Goal: Information Seeking & Learning: Find specific fact

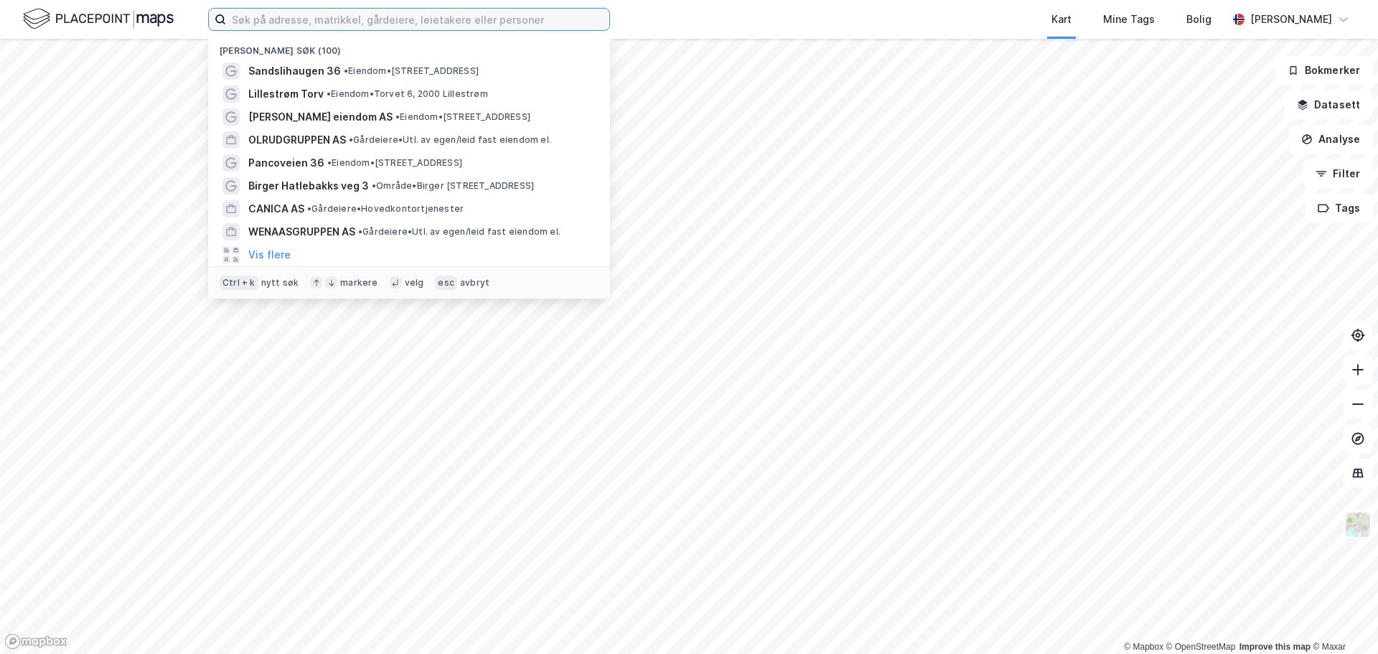
click at [273, 17] on input at bounding box center [417, 20] width 383 height 22
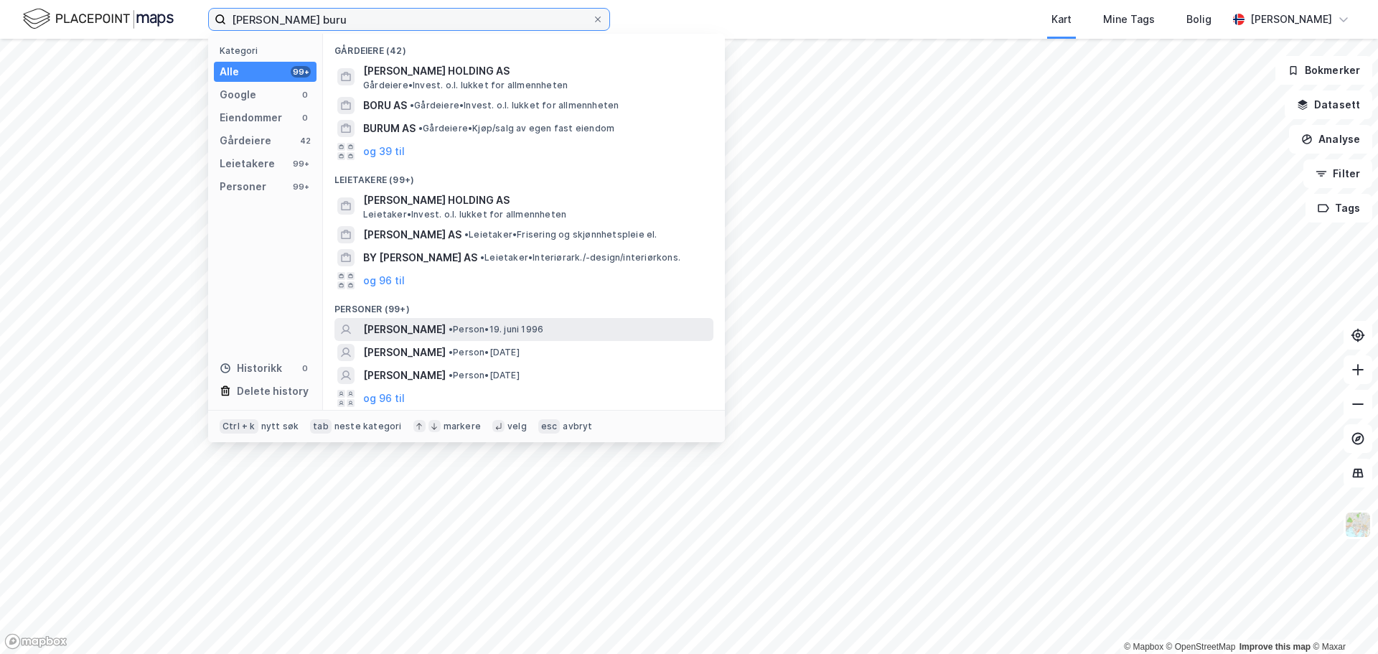
type input "[PERSON_NAME] buru"
click at [429, 331] on span "[PERSON_NAME]" at bounding box center [404, 329] width 83 height 17
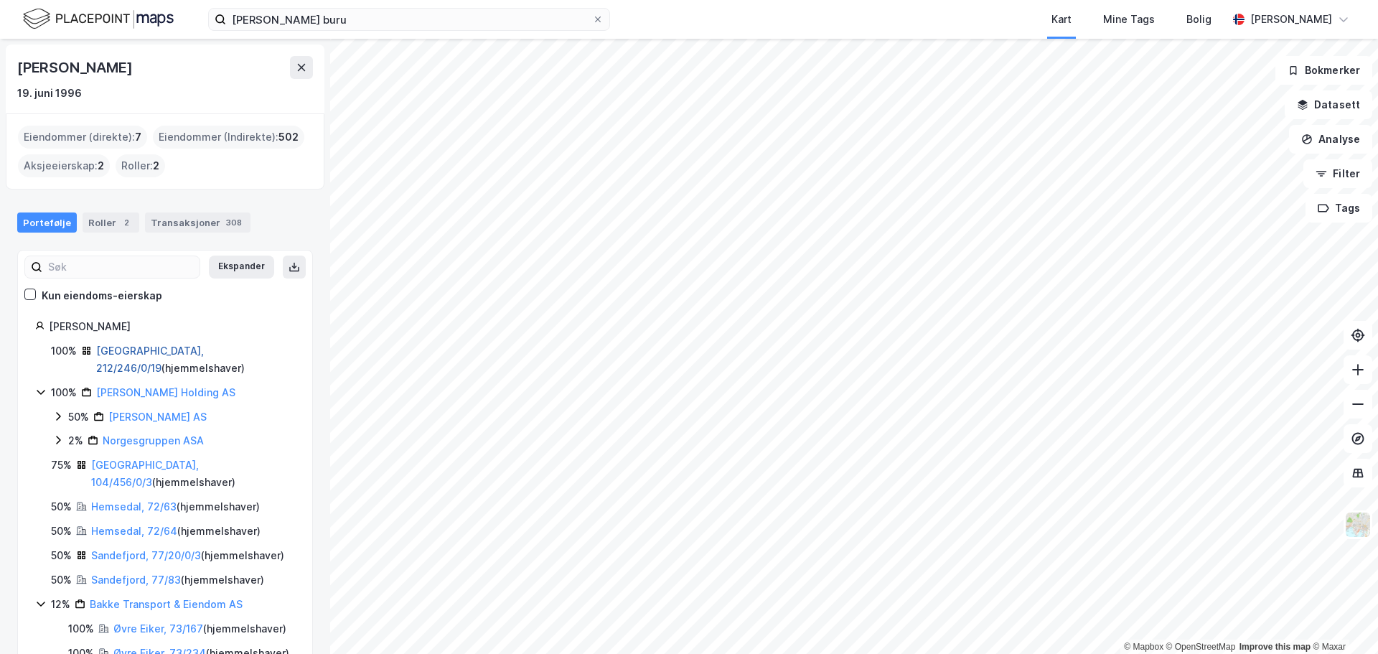
click at [154, 353] on link "[GEOGRAPHIC_DATA], 212/246/0/19" at bounding box center [150, 358] width 108 height 29
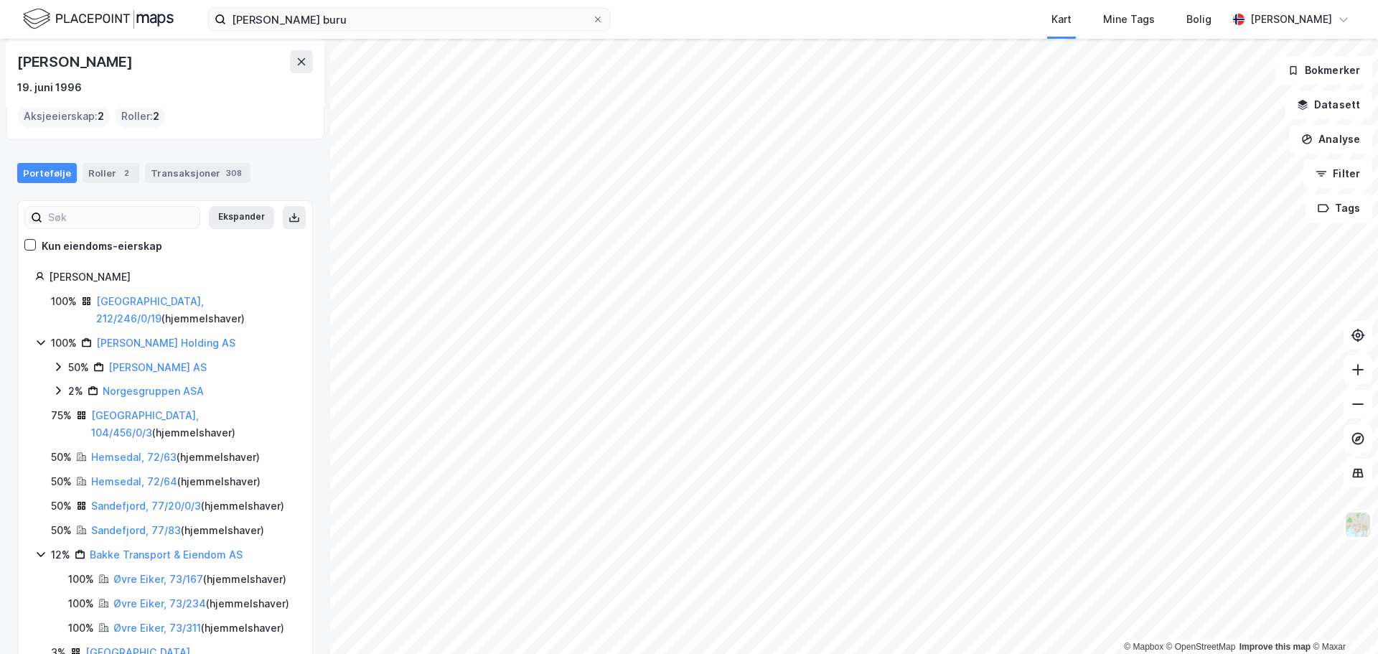
scroll to position [92, 0]
